Goal: Task Accomplishment & Management: Use online tool/utility

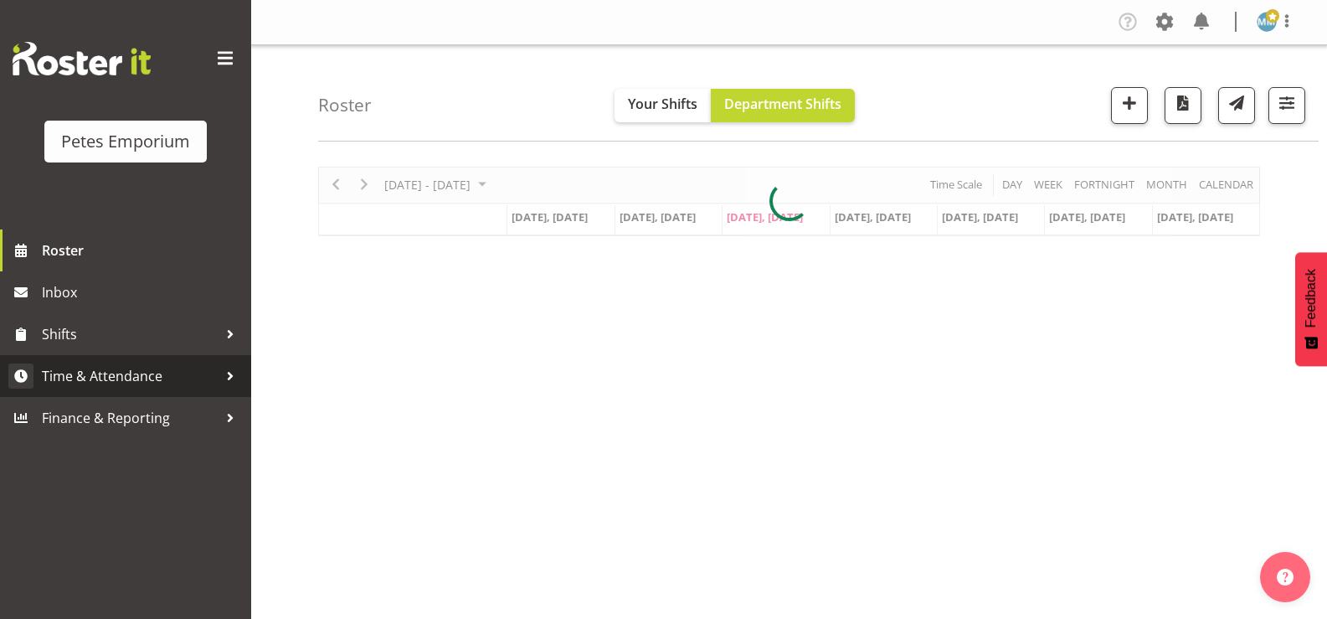
click at [155, 366] on span "Time & Attendance" at bounding box center [130, 375] width 176 height 25
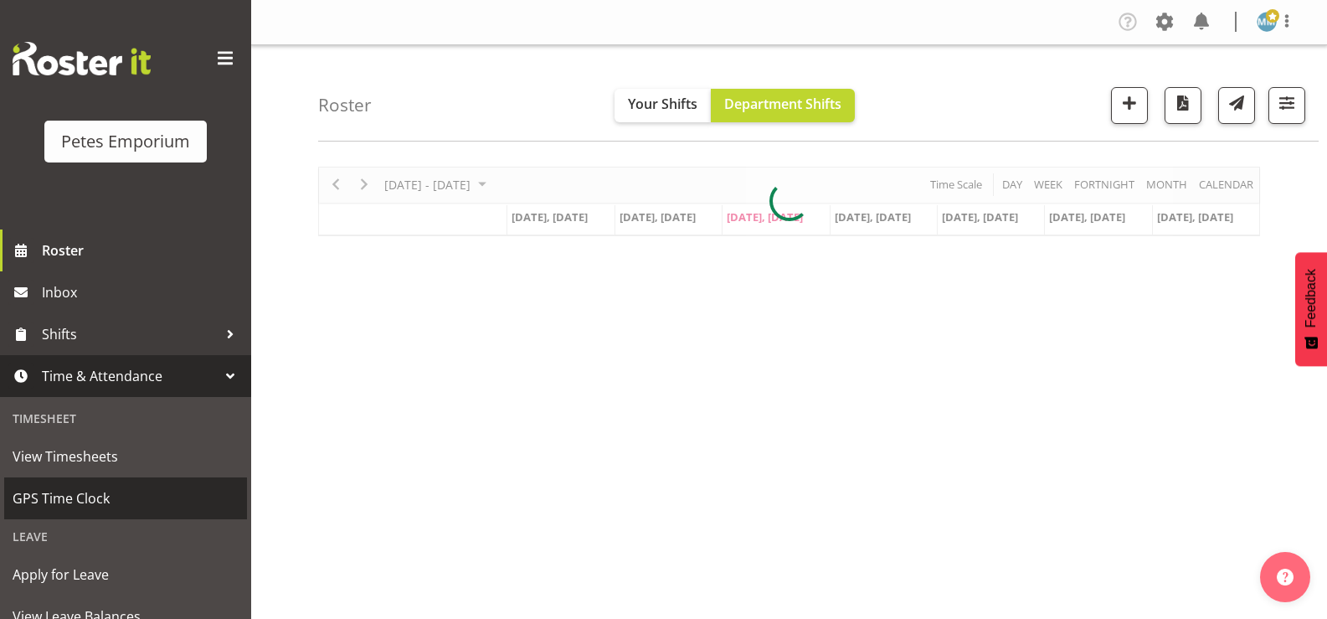
click at [93, 493] on span "GPS Time Clock" at bounding box center [126, 498] width 226 height 25
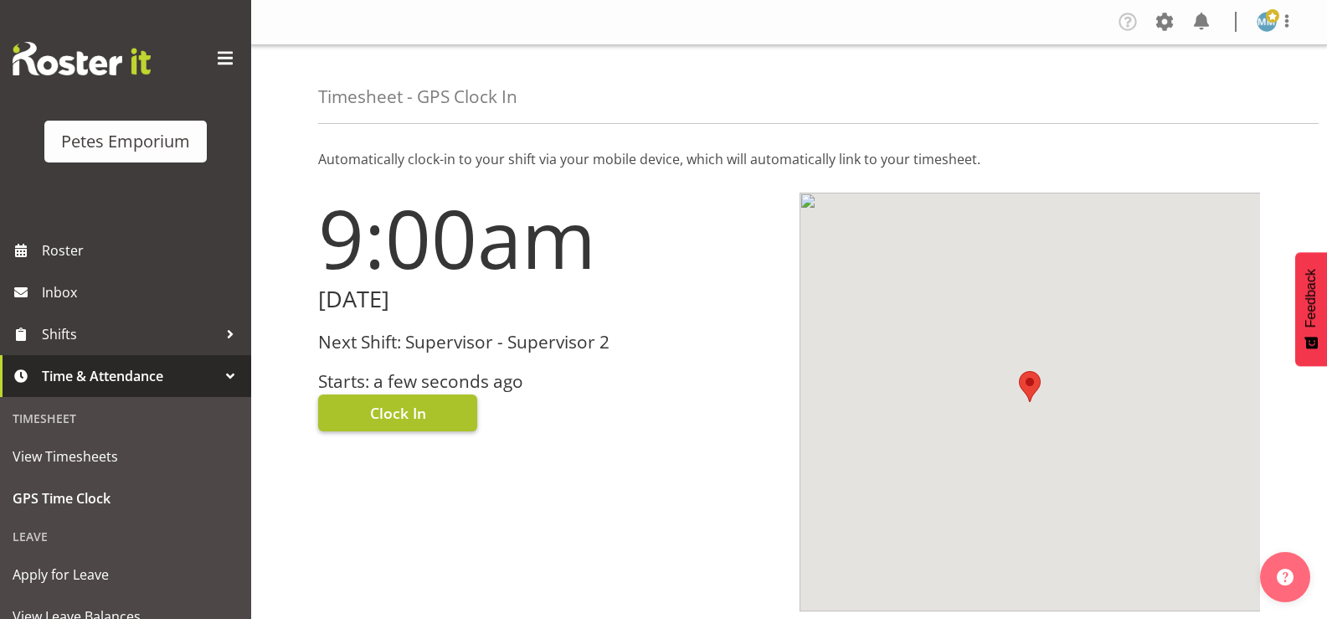
click at [399, 407] on span "Clock In" at bounding box center [398, 413] width 56 height 22
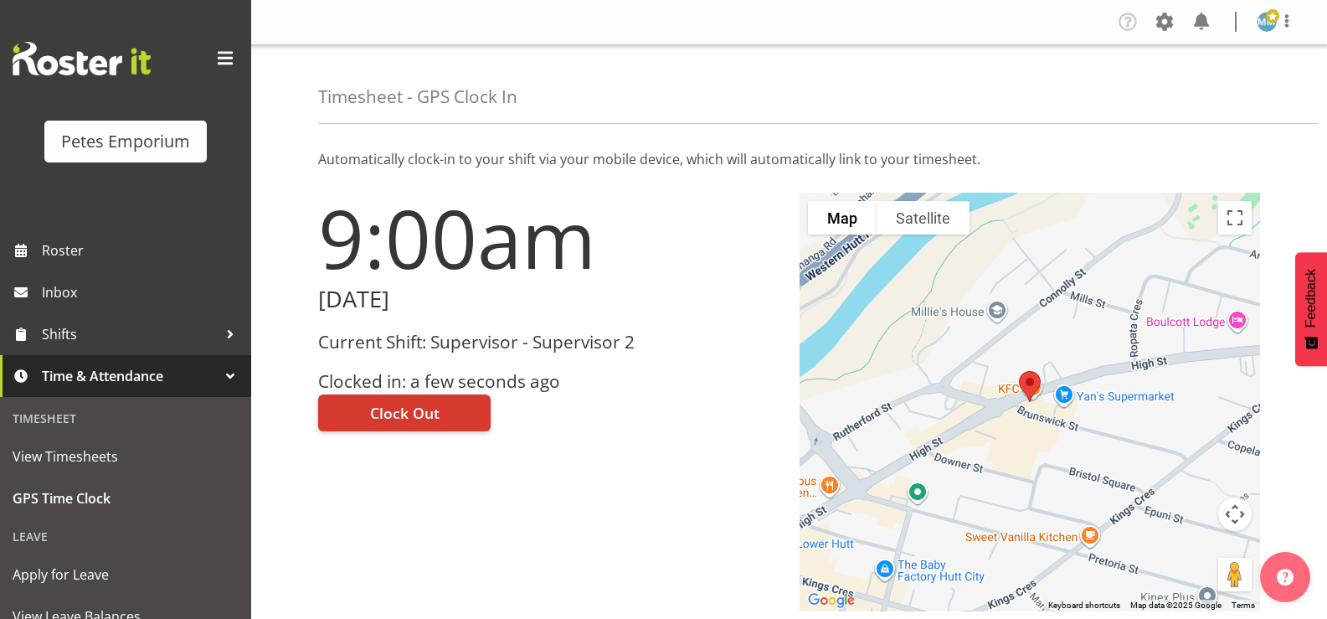
click at [1262, 18] on img at bounding box center [1267, 22] width 20 height 20
click at [1192, 95] on link "Log Out" at bounding box center [1216, 88] width 161 height 30
